Goal: Transaction & Acquisition: Purchase product/service

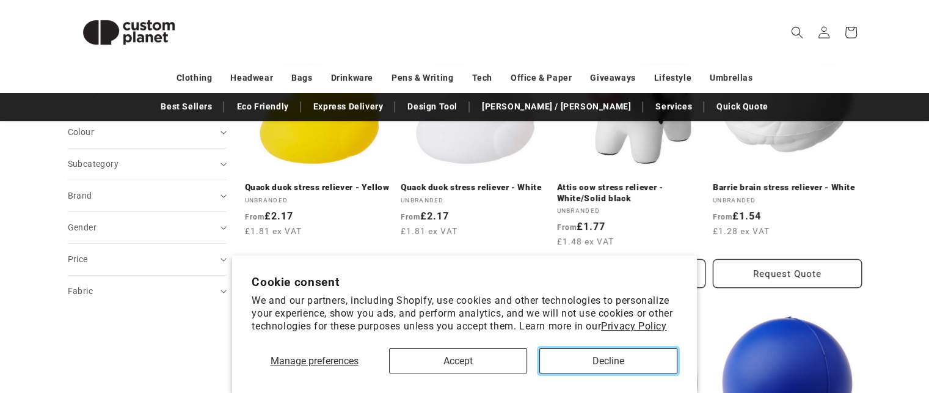
click at [598, 366] on button "Decline" at bounding box center [608, 360] width 138 height 25
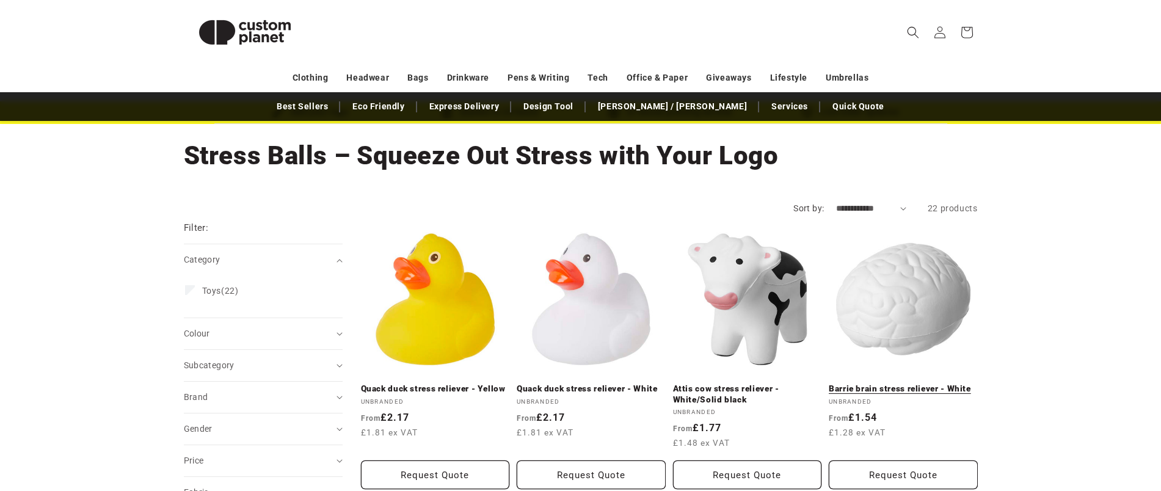
scroll to position [76, 0]
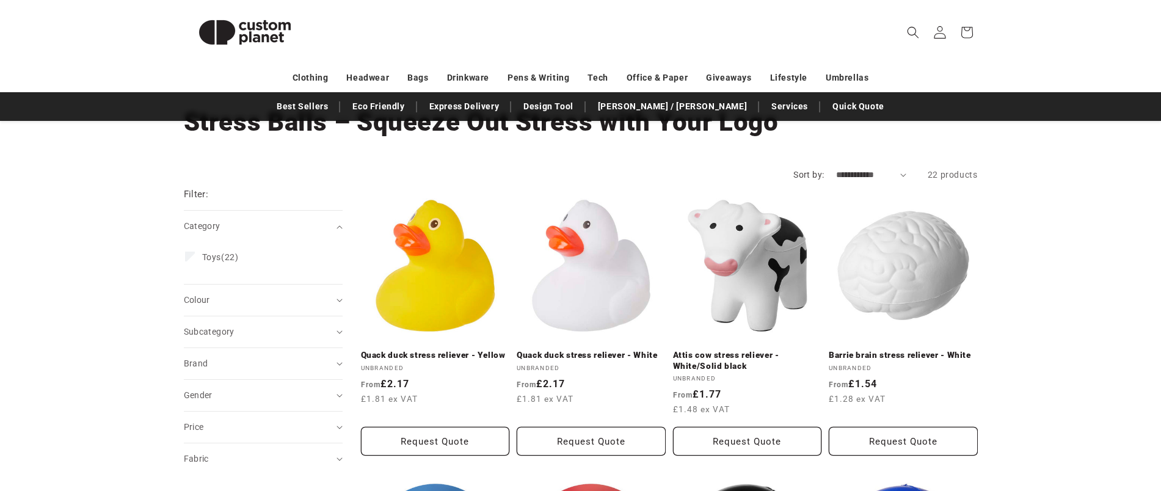
click at [928, 35] on icon at bounding box center [939, 32] width 13 height 13
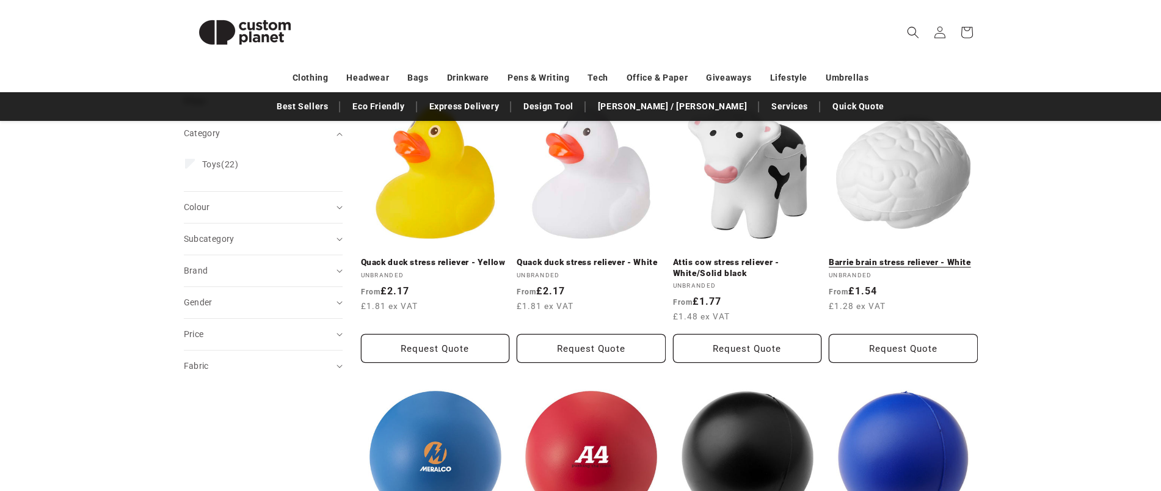
scroll to position [153, 0]
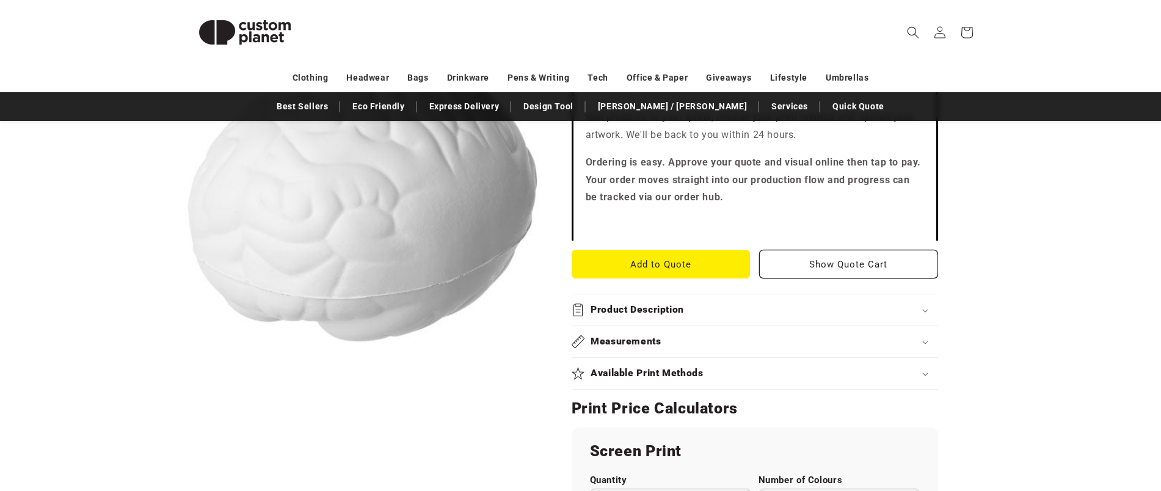
scroll to position [458, 0]
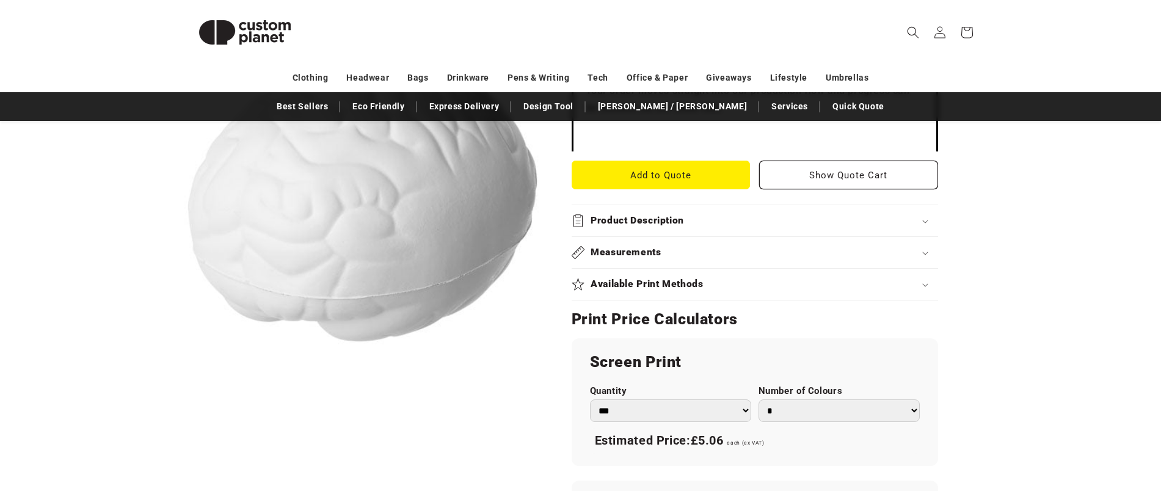
click at [928, 285] on icon at bounding box center [925, 285] width 6 height 4
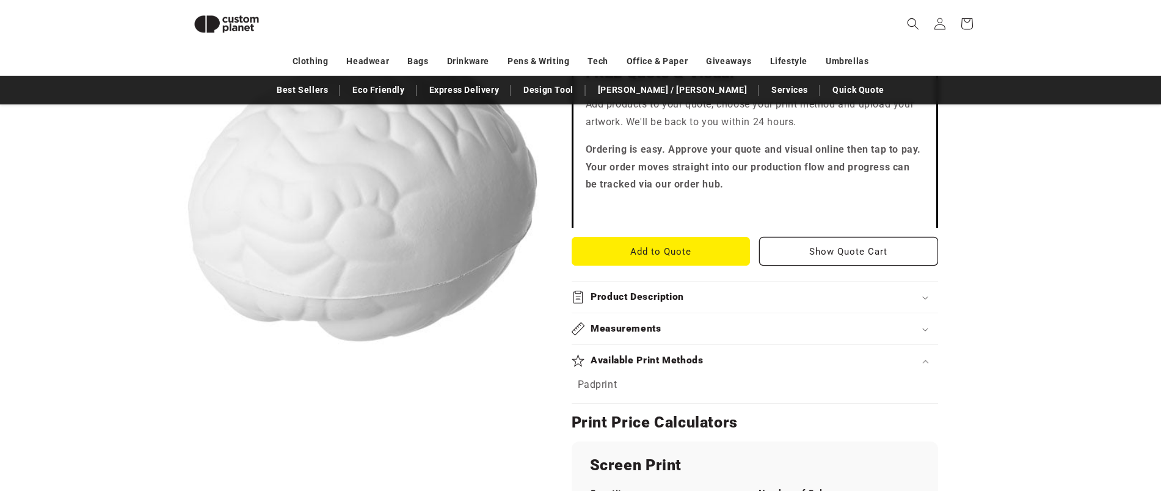
scroll to position [289, 0]
